Goal: Task Accomplishment & Management: Complete application form

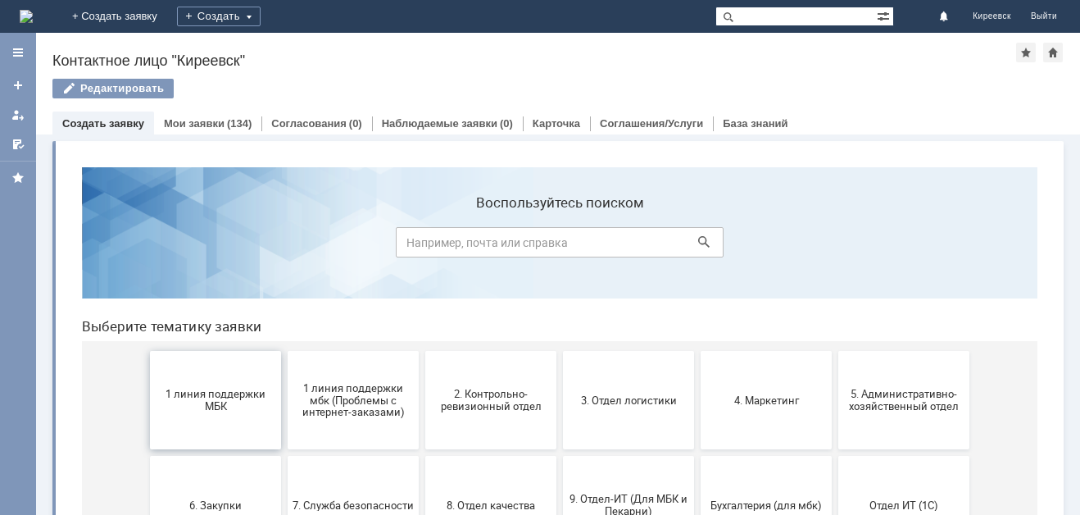
click at [197, 420] on button "1 линия поддержки МБК" at bounding box center [215, 400] width 131 height 98
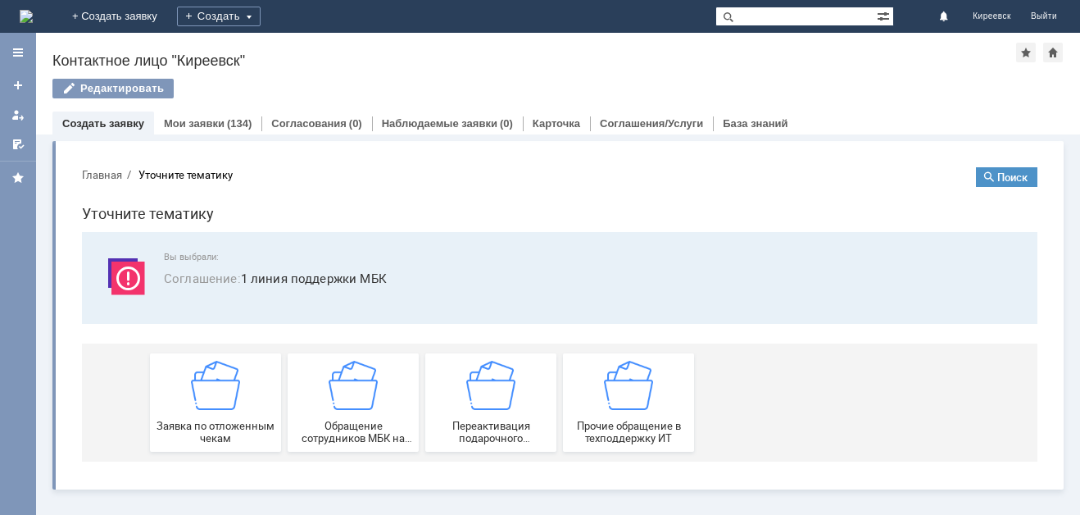
drag, startPoint x: 197, startPoint y: 420, endPoint x: 266, endPoint y: 572, distance: 167.3
click at [197, 420] on span "Заявка по отложенным чекам" at bounding box center [215, 432] width 121 height 25
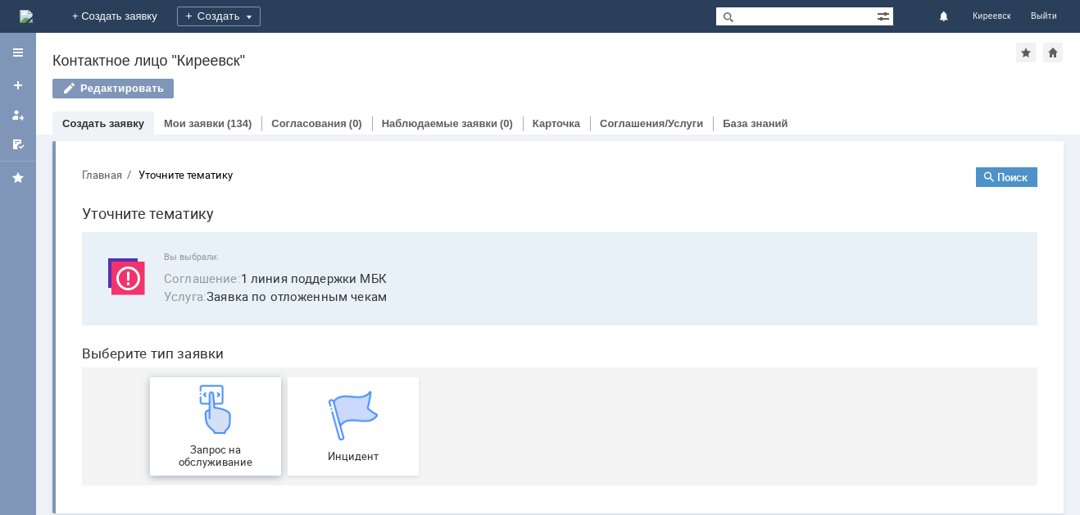
click at [200, 413] on img at bounding box center [215, 408] width 49 height 49
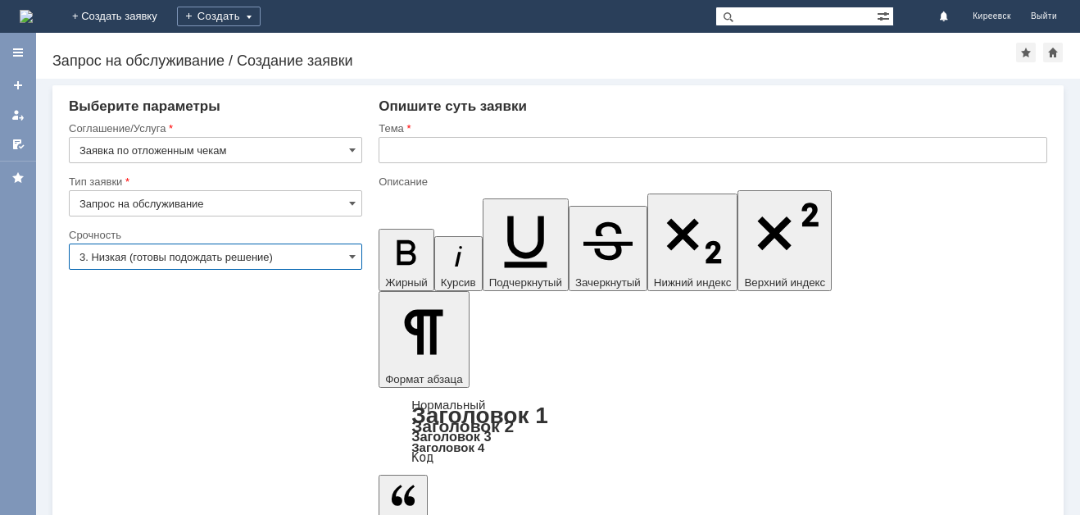
click at [189, 253] on input "3. Низкая (готовы подождать решение)" at bounding box center [215, 256] width 293 height 26
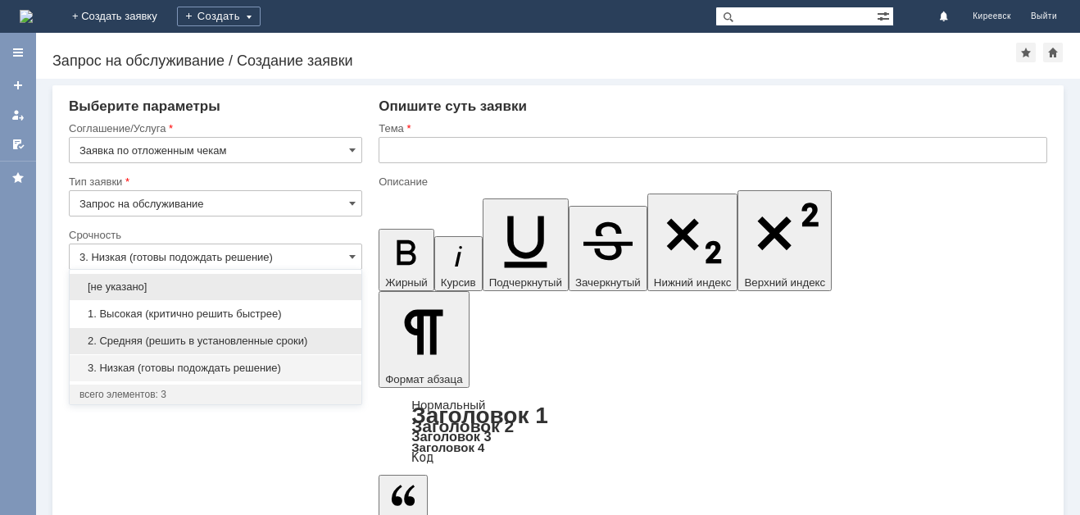
click at [228, 338] on span "2. Средняя (решить в установленные сроки)" at bounding box center [215, 340] width 272 height 13
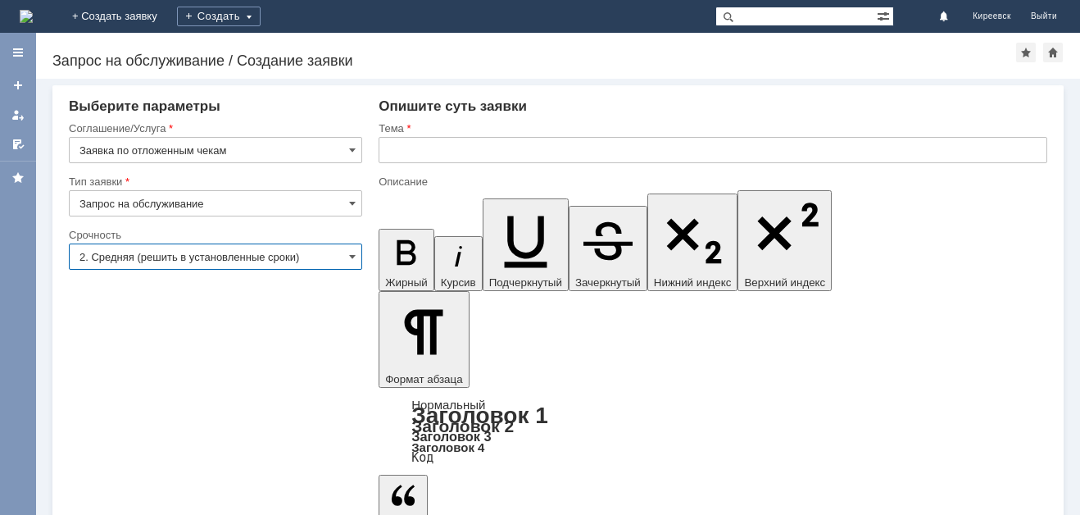
type input "2. Средняя (решить в установленные сроки)"
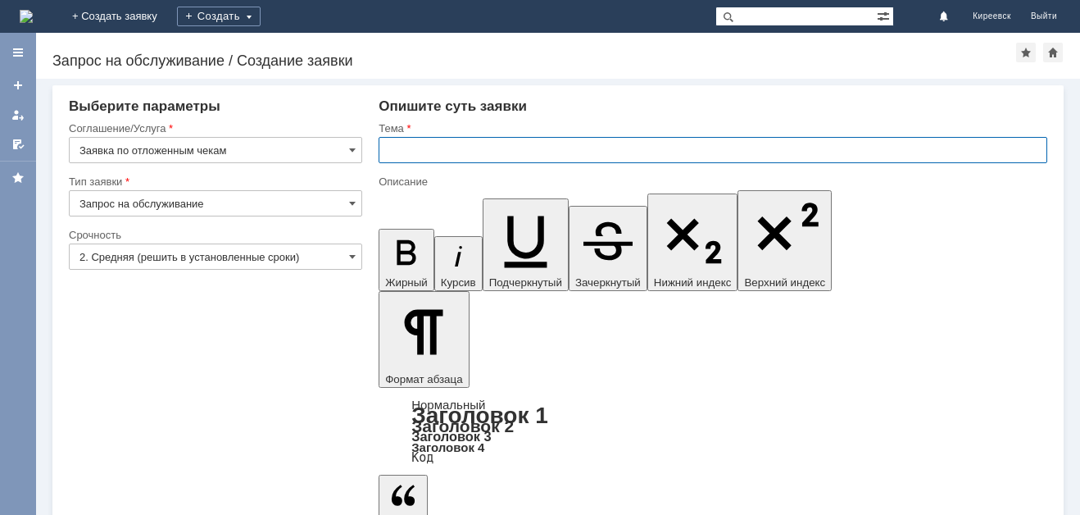
click at [403, 146] on input "text" at bounding box center [713, 150] width 669 height 26
type input "М"
click at [512, 146] on input "text" at bounding box center [713, 150] width 669 height 26
type input "МБК Киреевск Отложенные чеки"
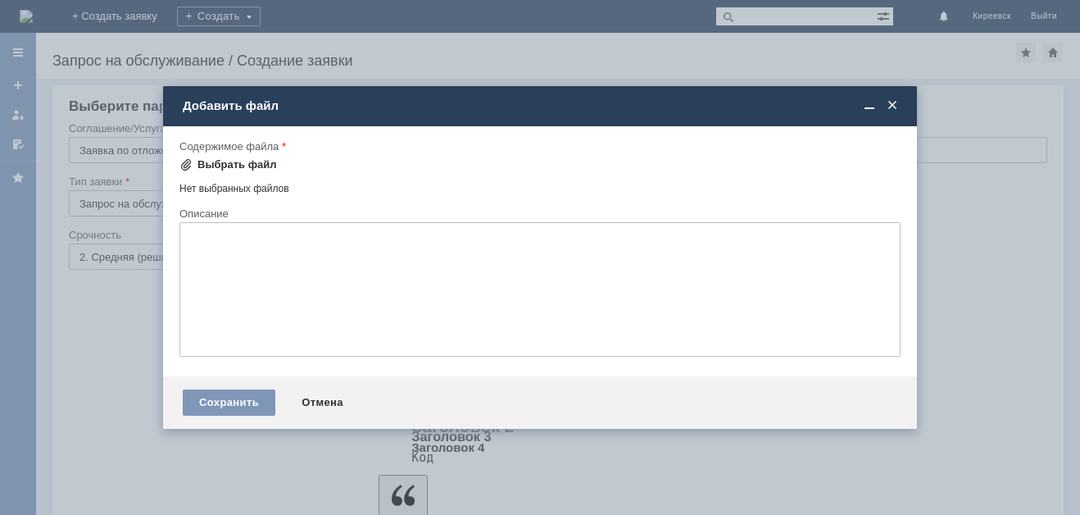
click at [240, 169] on div "Выбрать файл" at bounding box center [237, 164] width 79 height 13
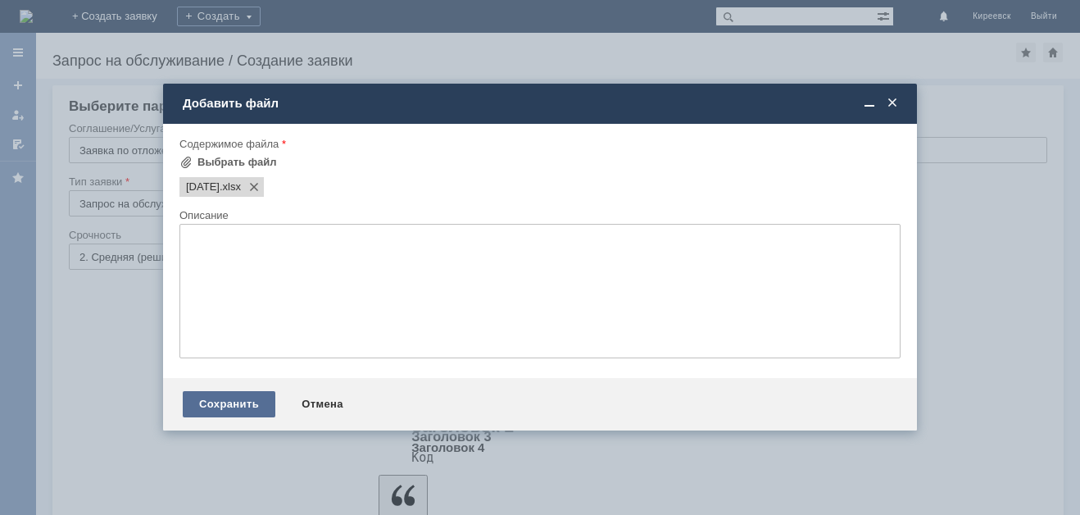
click at [234, 405] on div "Сохранить" at bounding box center [229, 404] width 93 height 26
